Goal: Task Accomplishment & Management: Use online tool/utility

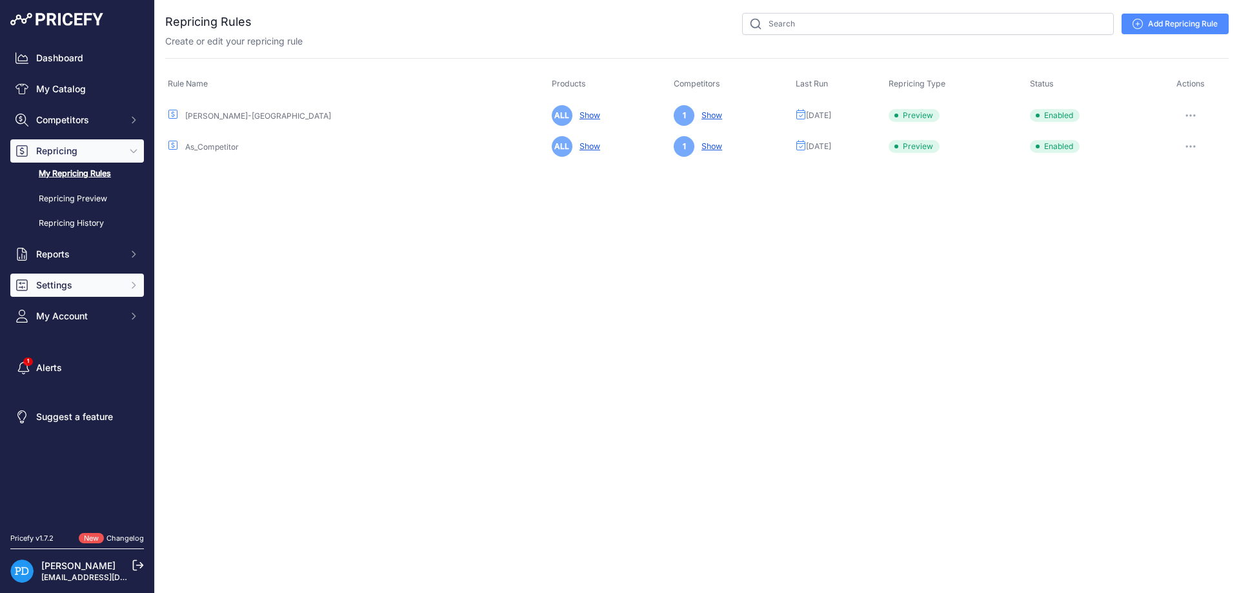
click at [81, 293] on button "Settings" at bounding box center [77, 285] width 134 height 23
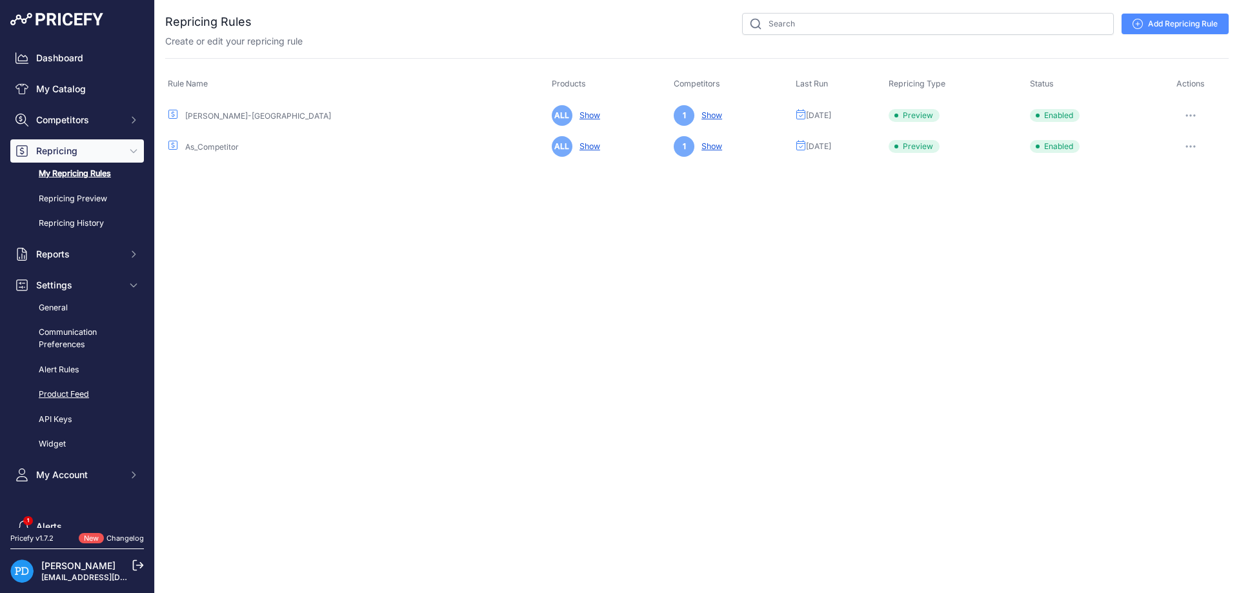
click at [61, 391] on link "Product Feed" at bounding box center [77, 394] width 134 height 23
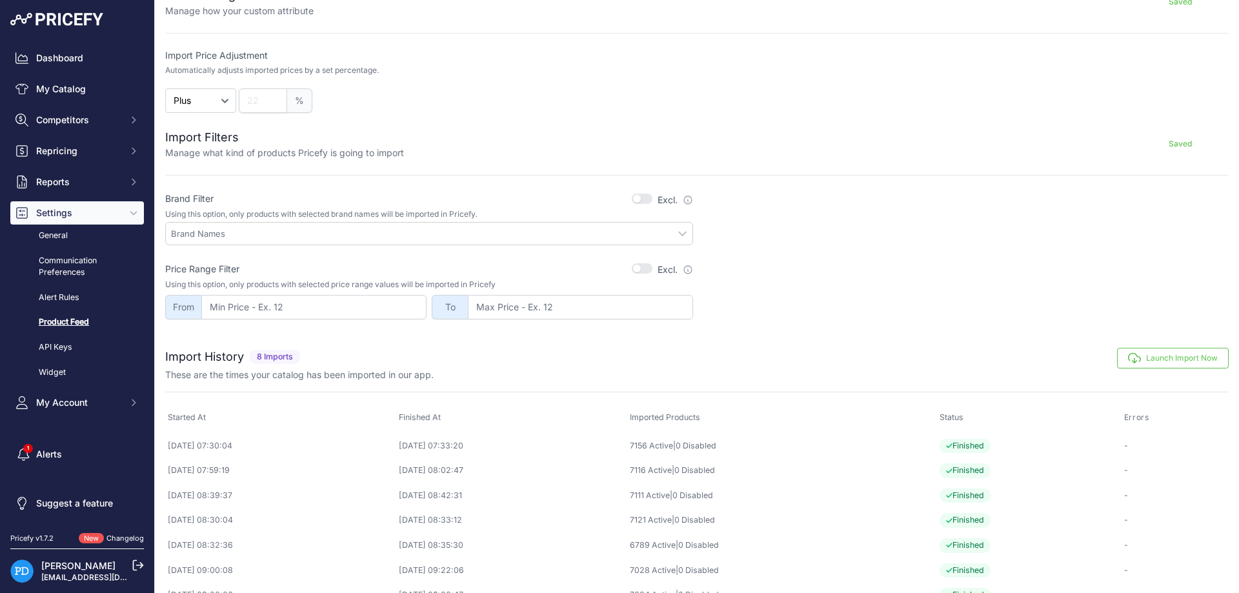
scroll to position [330, 0]
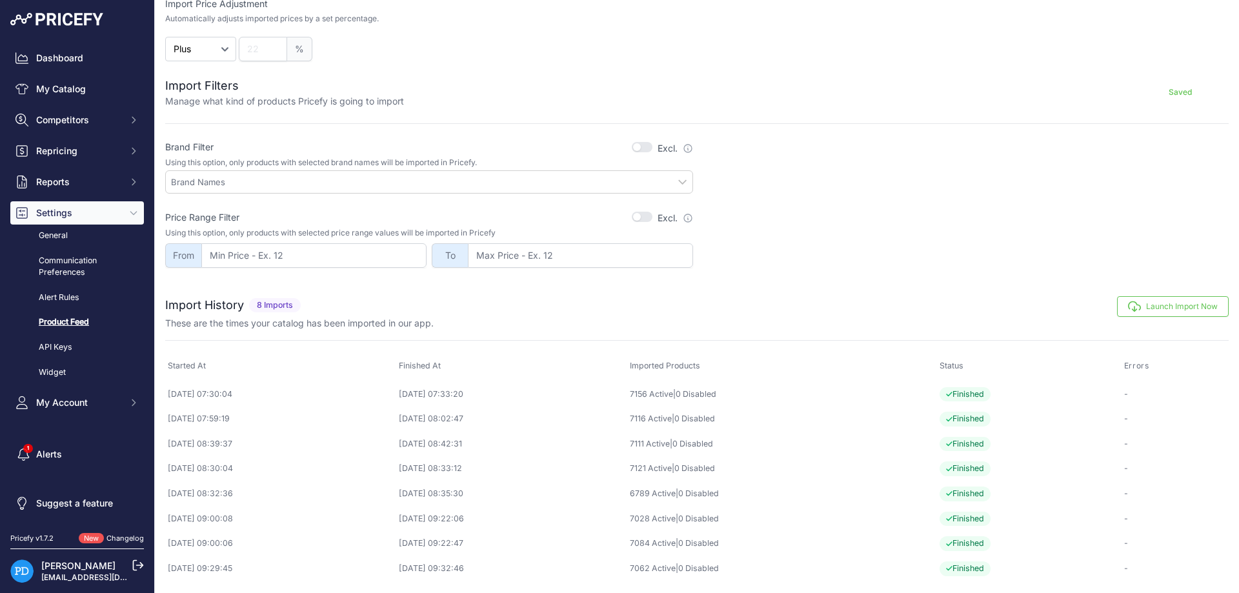
click at [1172, 305] on button "Launch Import Now" at bounding box center [1173, 306] width 112 height 21
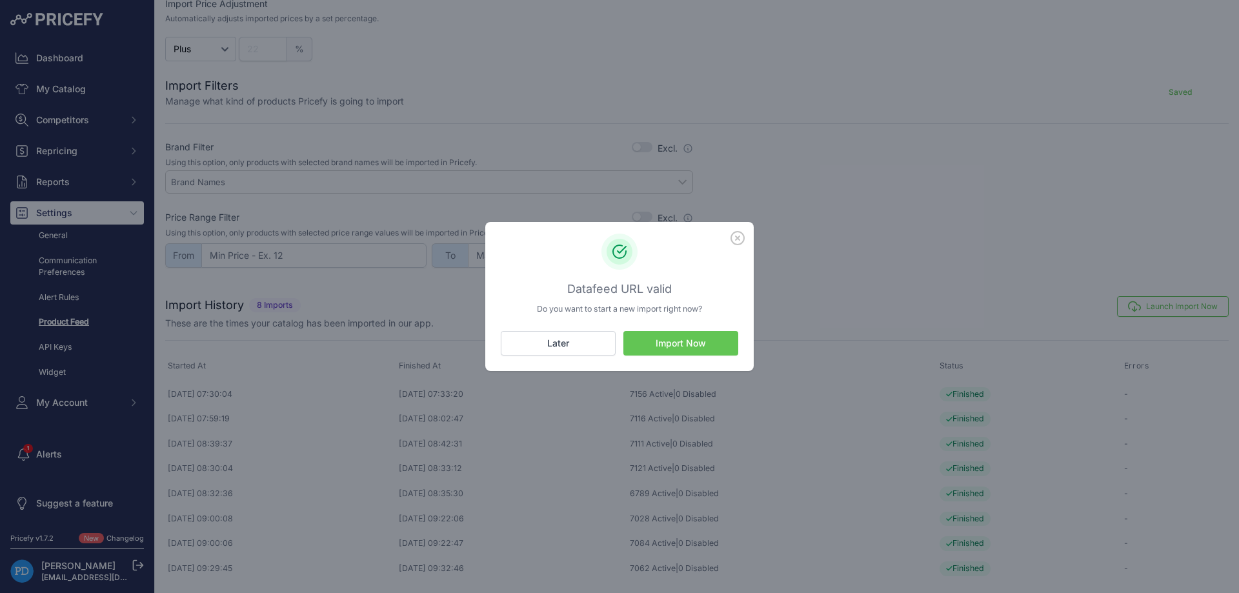
click at [642, 347] on button "Import Now" at bounding box center [681, 343] width 115 height 25
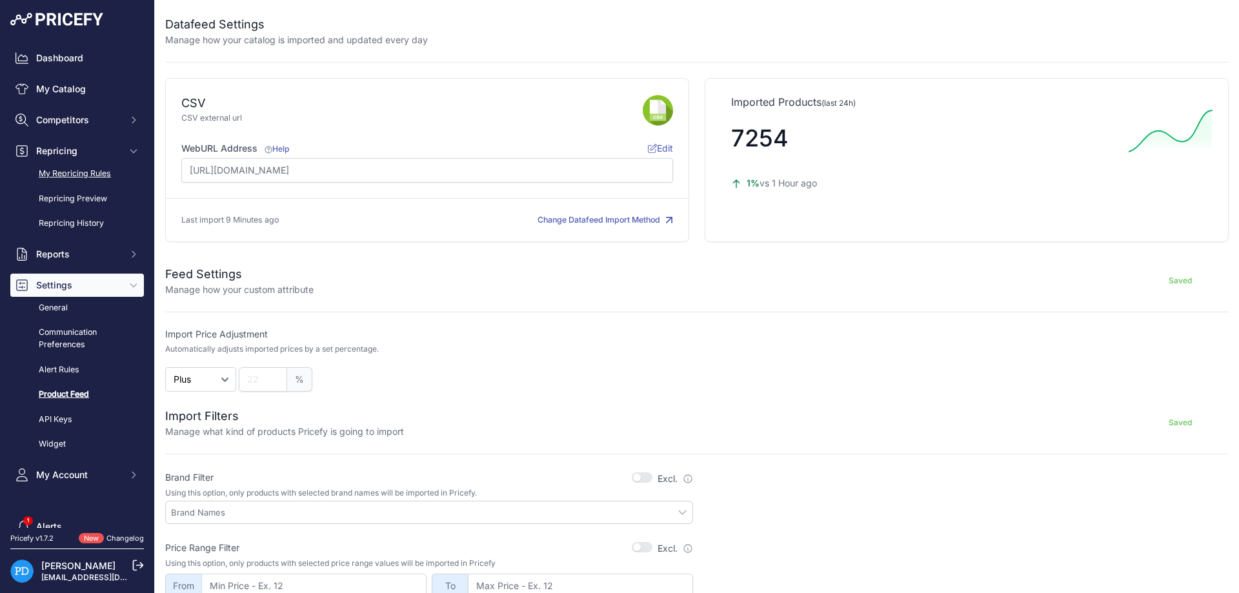
click at [96, 174] on link "My Repricing Rules" at bounding box center [77, 174] width 134 height 23
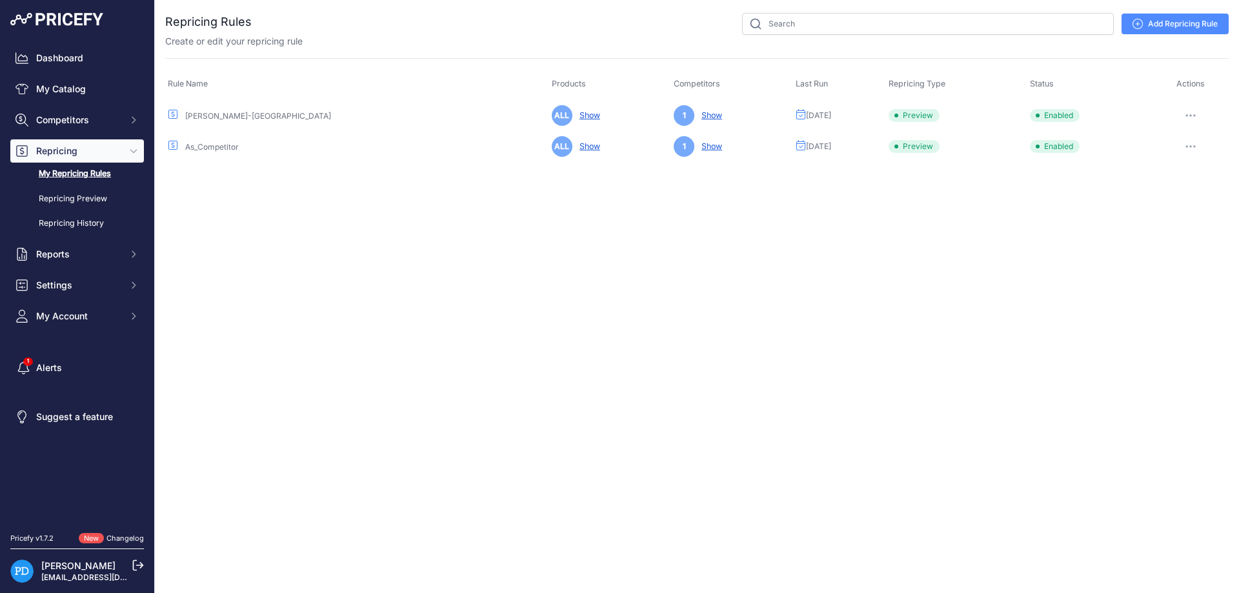
click at [1190, 109] on button "button" at bounding box center [1191, 116] width 26 height 18
click at [1172, 183] on button "Reprice Now" at bounding box center [1185, 184] width 83 height 21
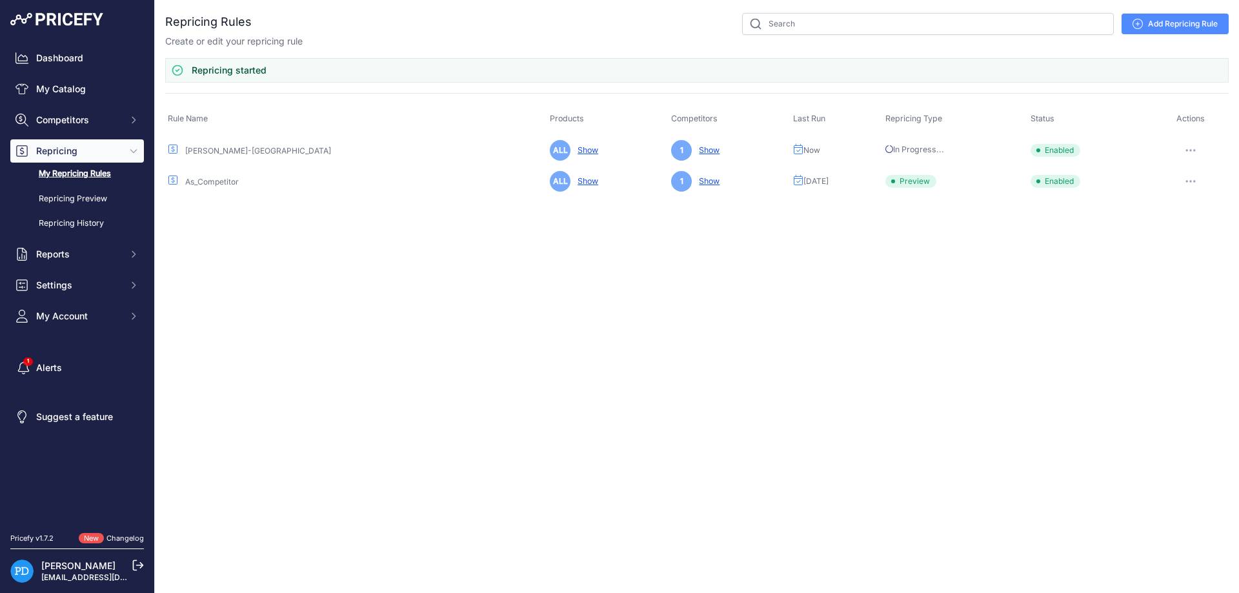
click at [1190, 183] on button "button" at bounding box center [1191, 181] width 26 height 18
click at [1182, 249] on button "Reprice Now" at bounding box center [1185, 249] width 83 height 21
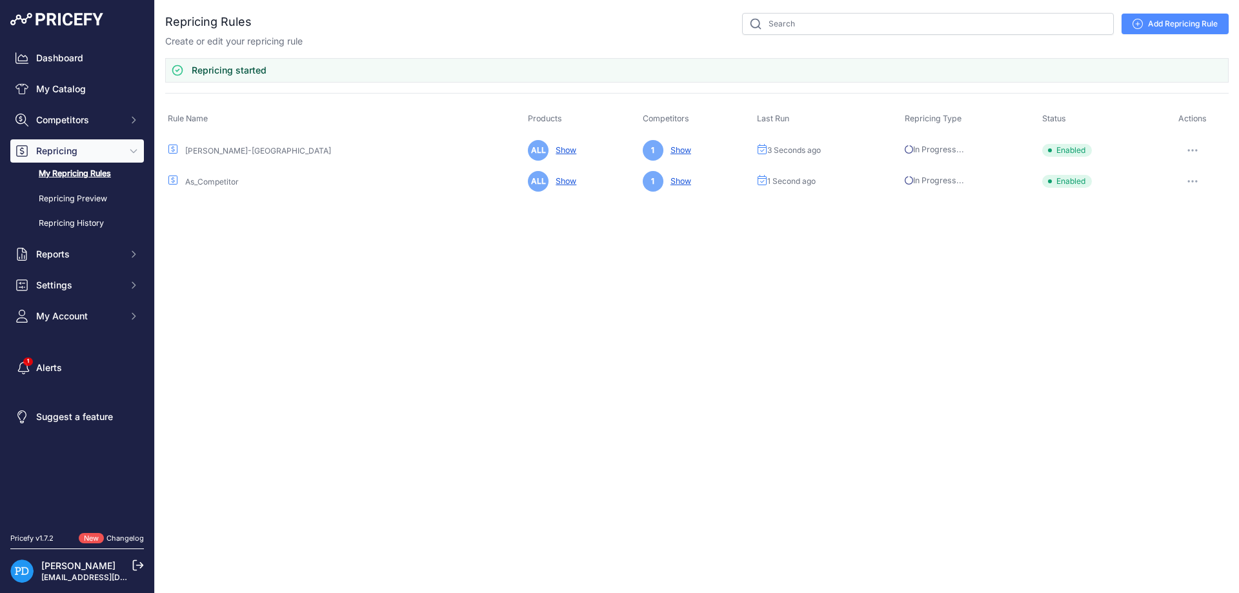
click at [103, 154] on span "Repricing" at bounding box center [78, 151] width 85 height 13
